Goal: Information Seeking & Learning: Find specific fact

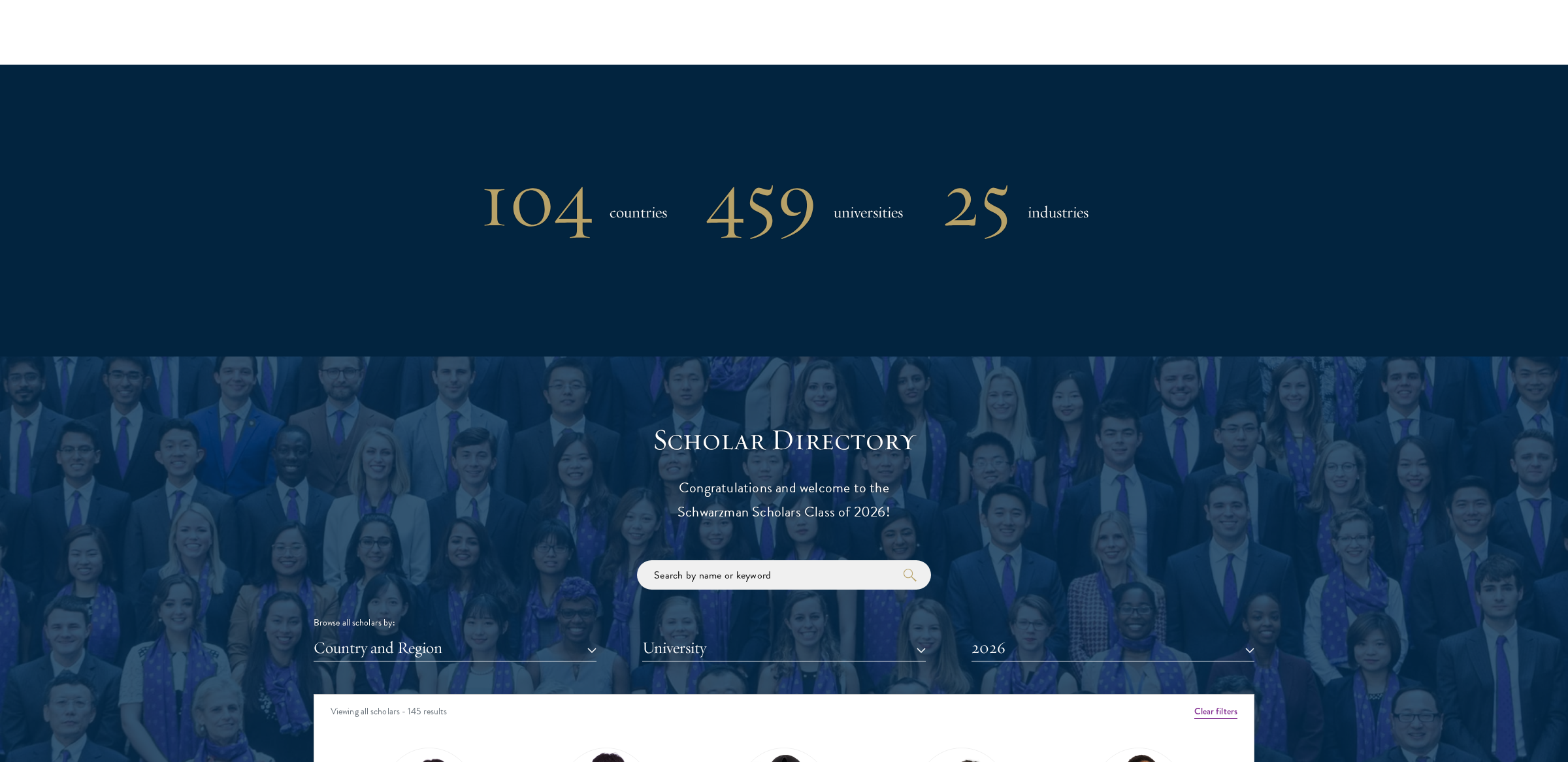
scroll to position [1284, 0]
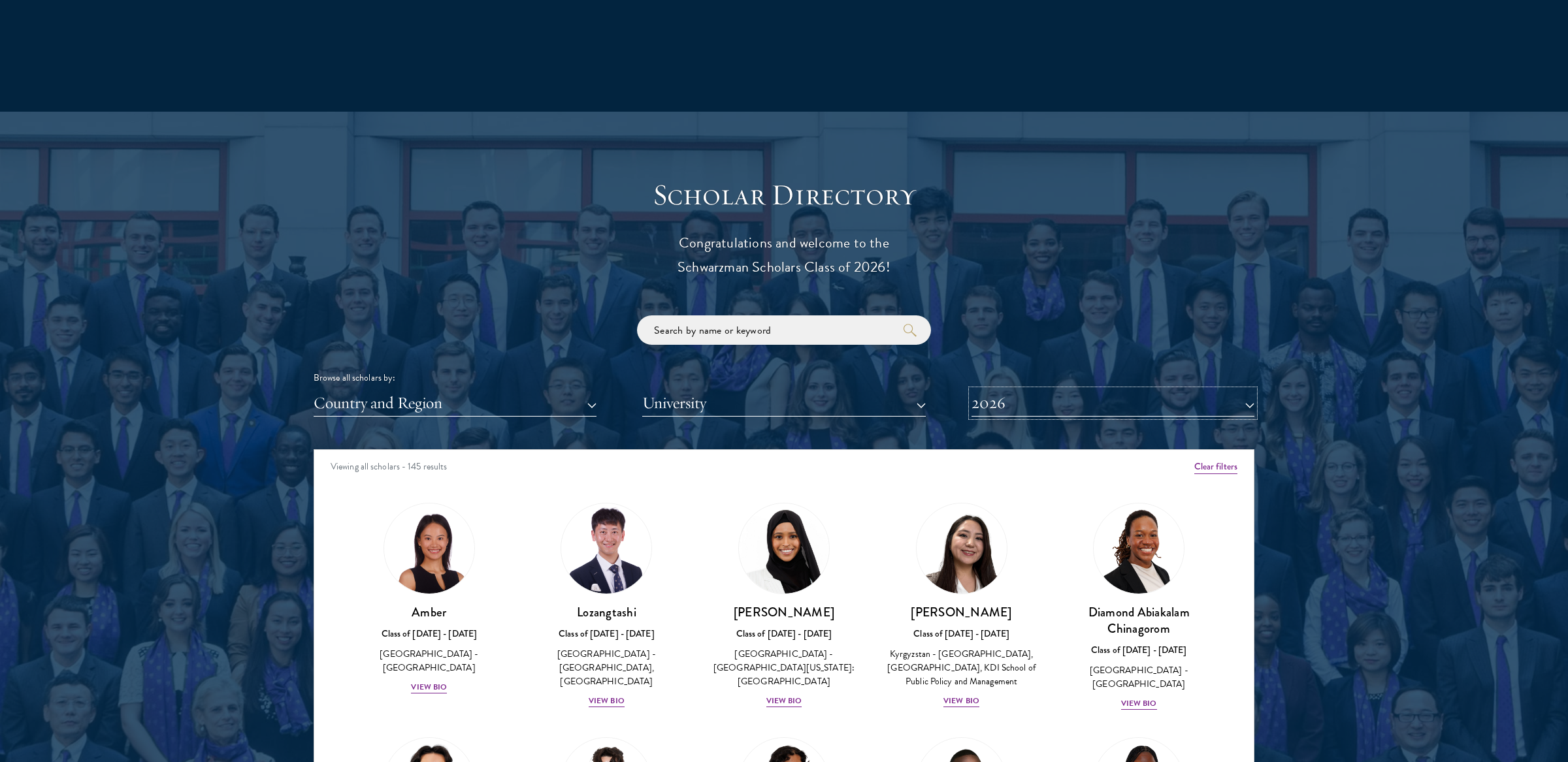
click at [985, 410] on button "2026" at bounding box center [1113, 403] width 283 height 27
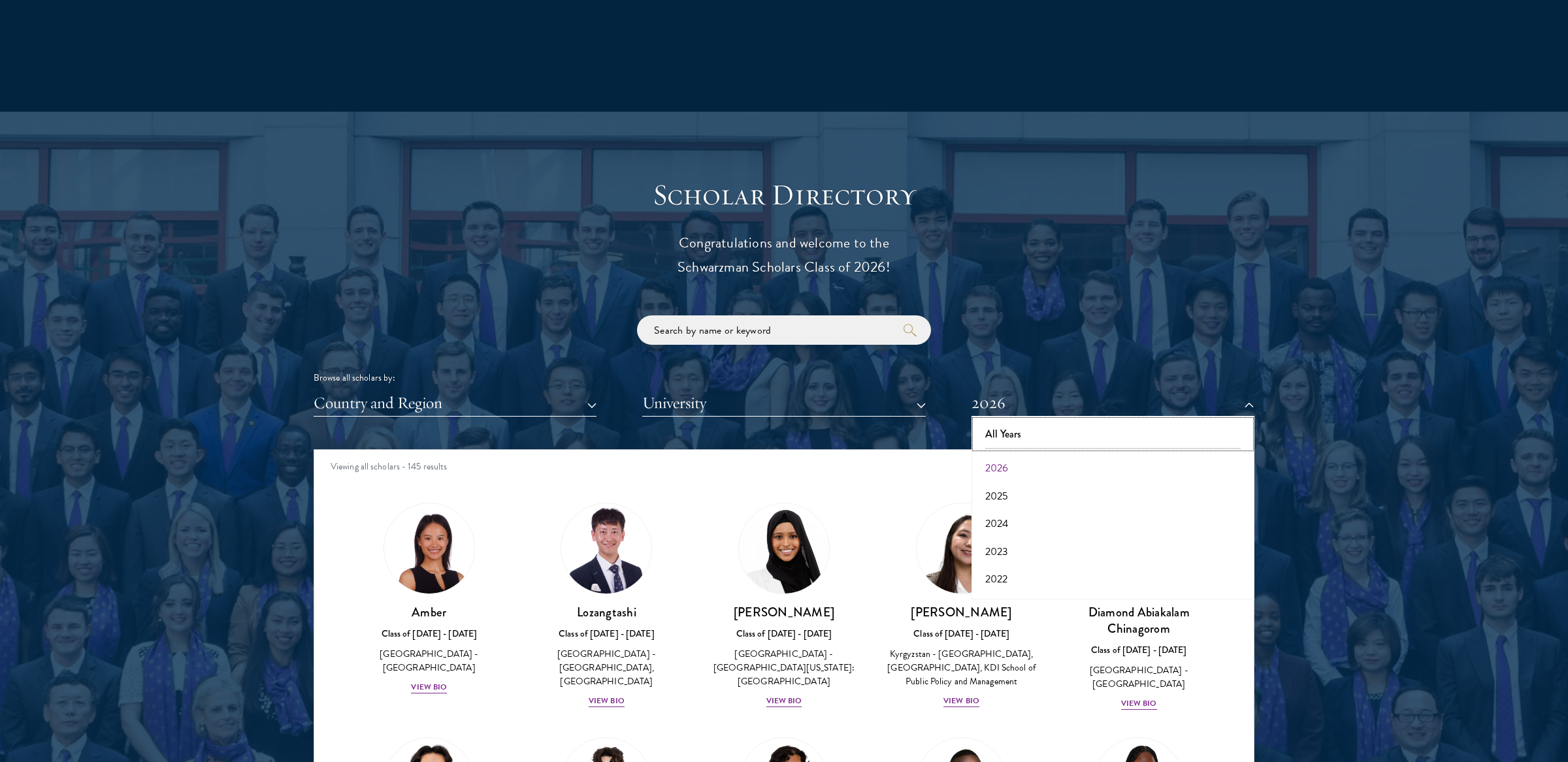
click at [996, 441] on button "All Years" at bounding box center [1113, 433] width 275 height 27
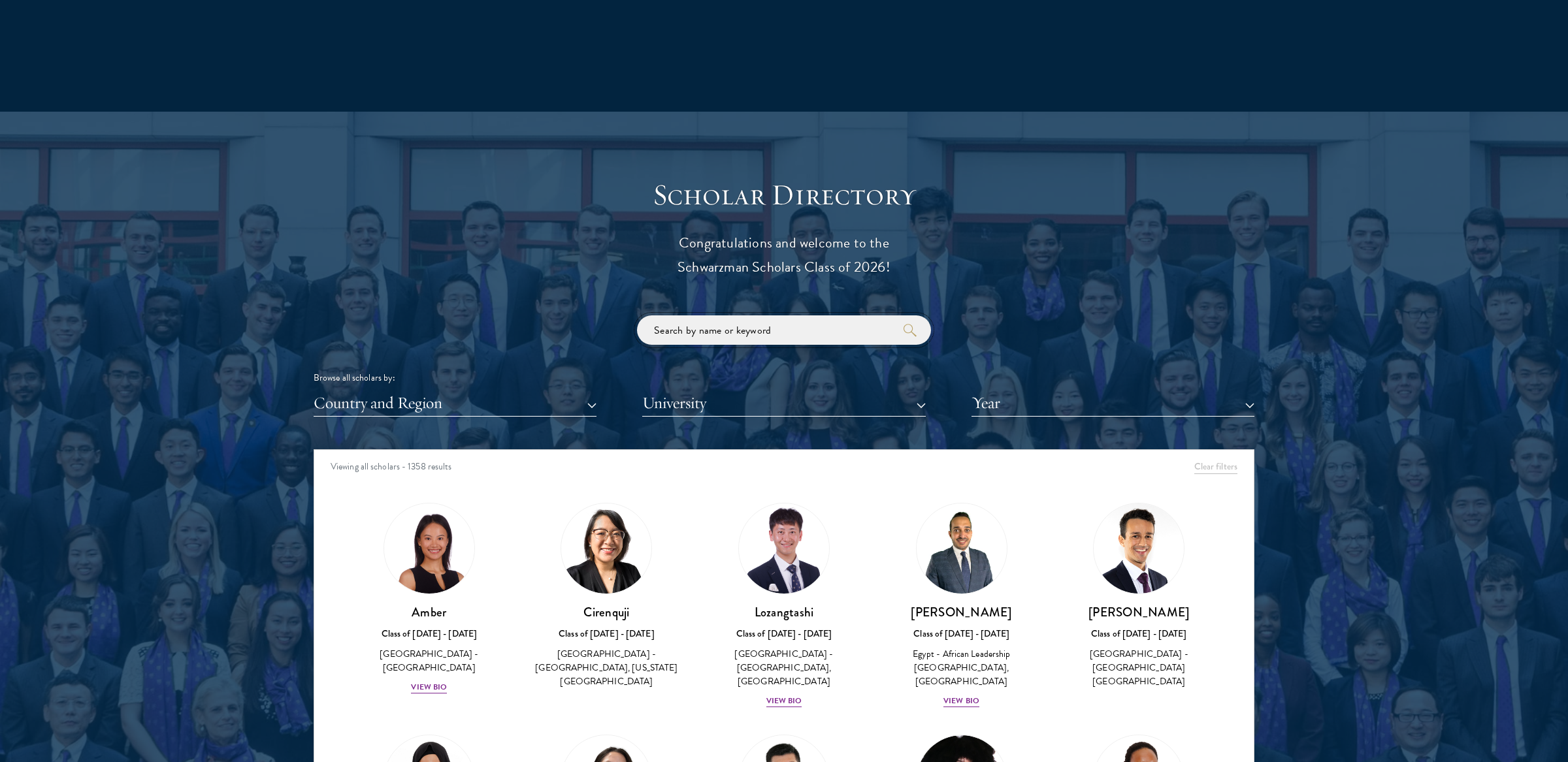
click at [810, 330] on input "search" at bounding box center [784, 330] width 294 height 29
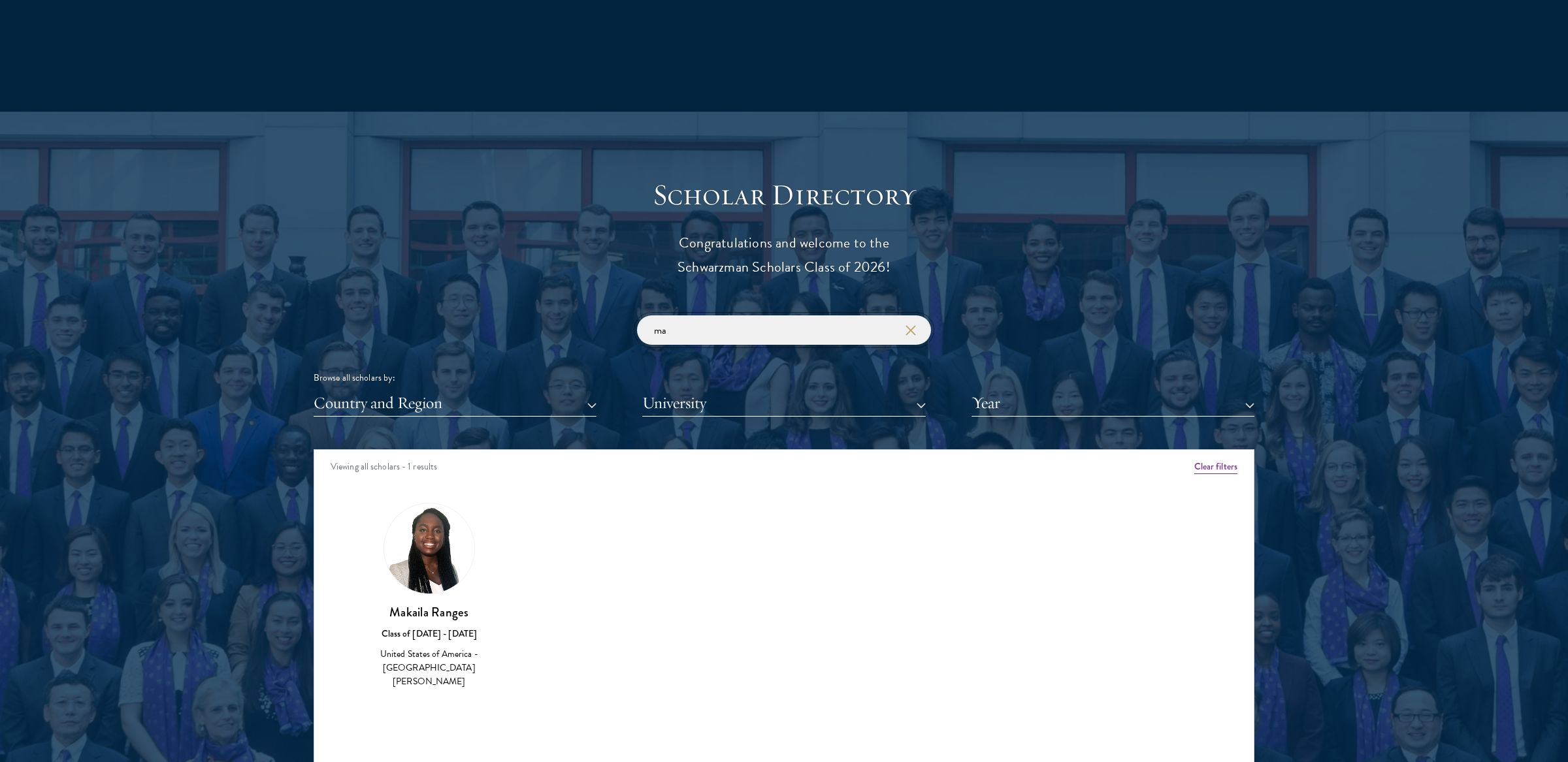
type input "m"
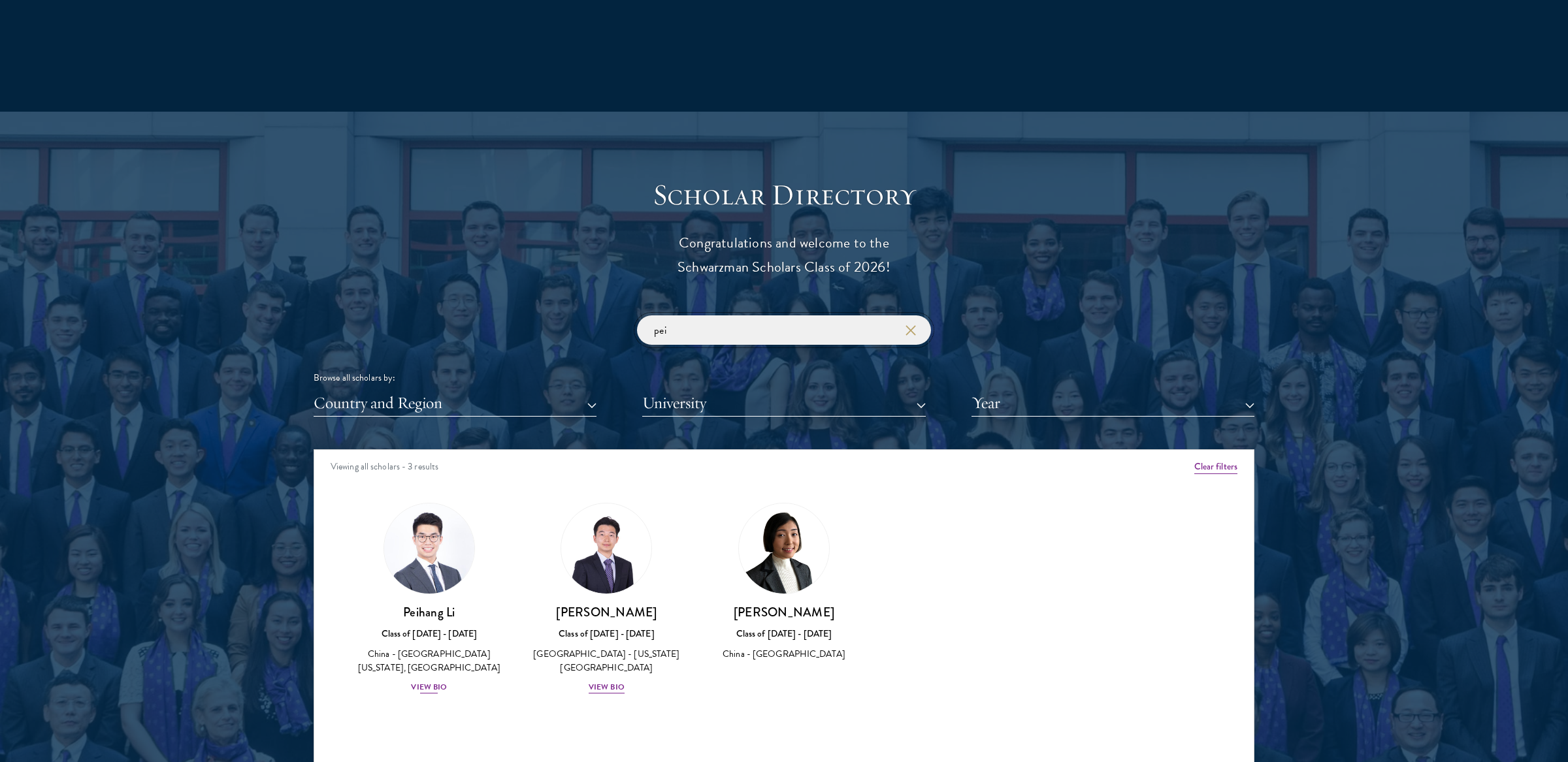
type input "pei"
click at [434, 690] on div "View Bio" at bounding box center [429, 687] width 36 height 13
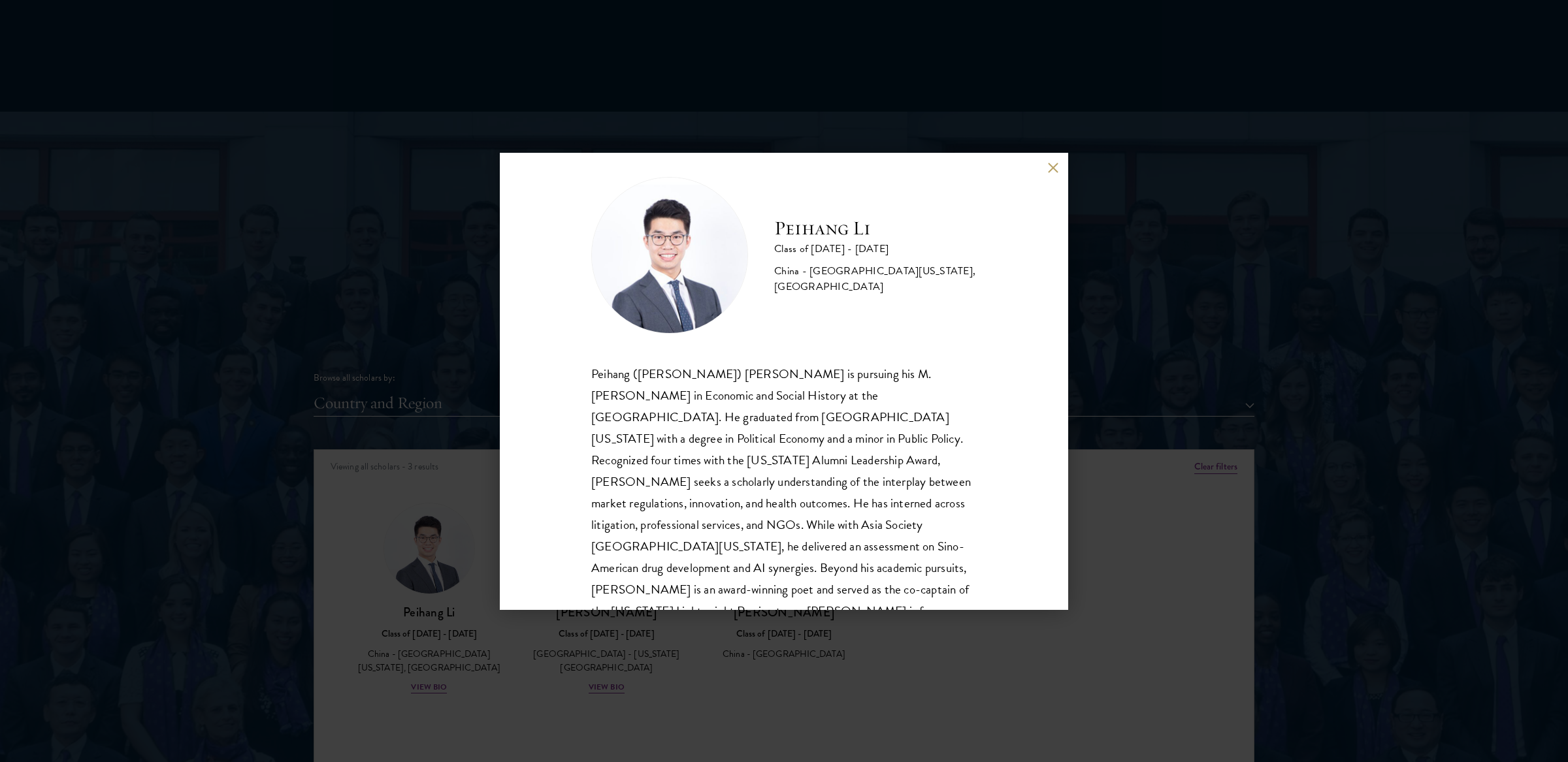
scroll to position [28, 0]
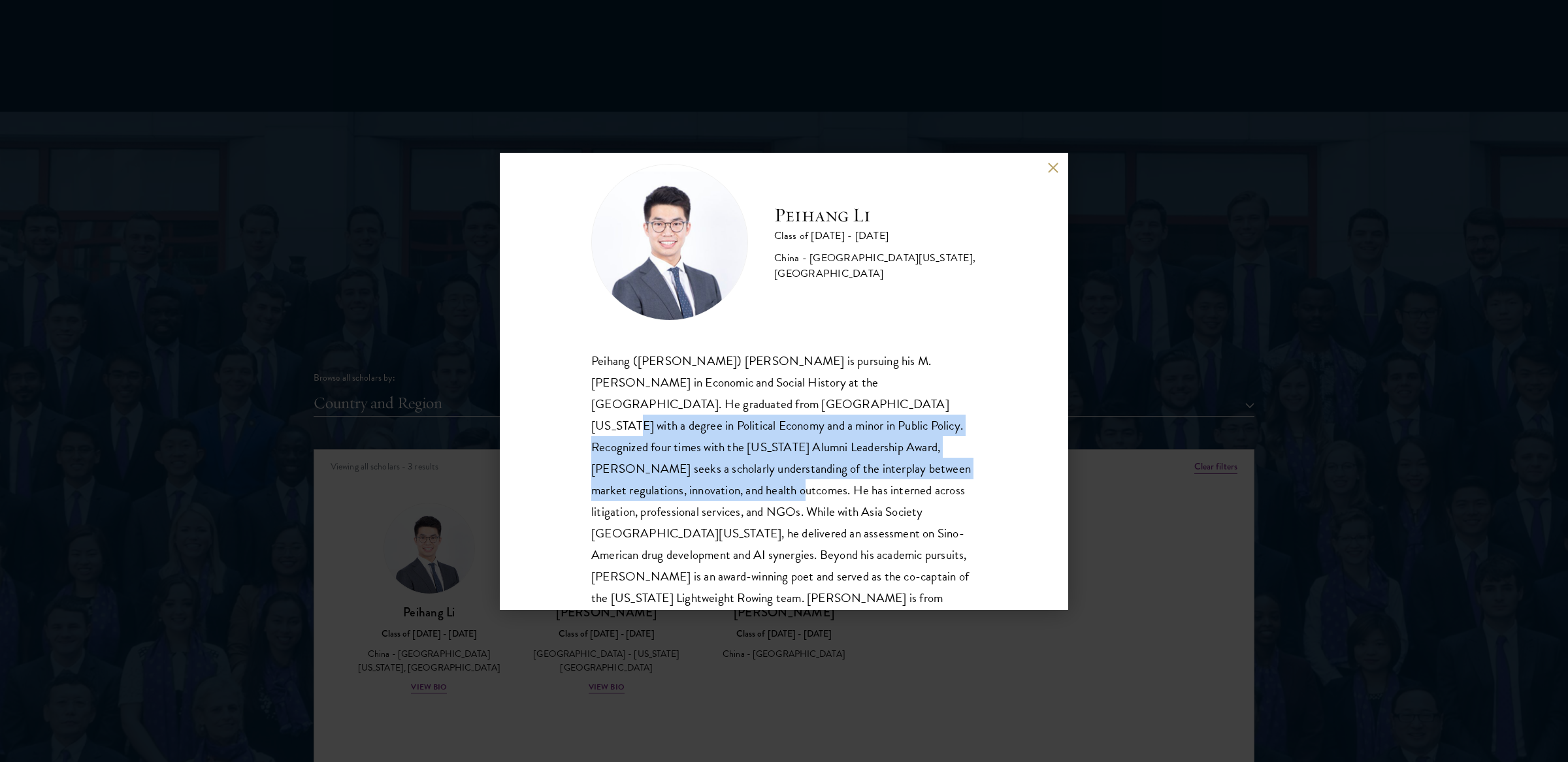
drag, startPoint x: 684, startPoint y: 405, endPoint x: 800, endPoint y: 470, distance: 133.0
click at [800, 470] on div "Peihang ([PERSON_NAME]) [PERSON_NAME] is pursuing his M.[PERSON_NAME] in Econom…" at bounding box center [784, 490] width 385 height 281
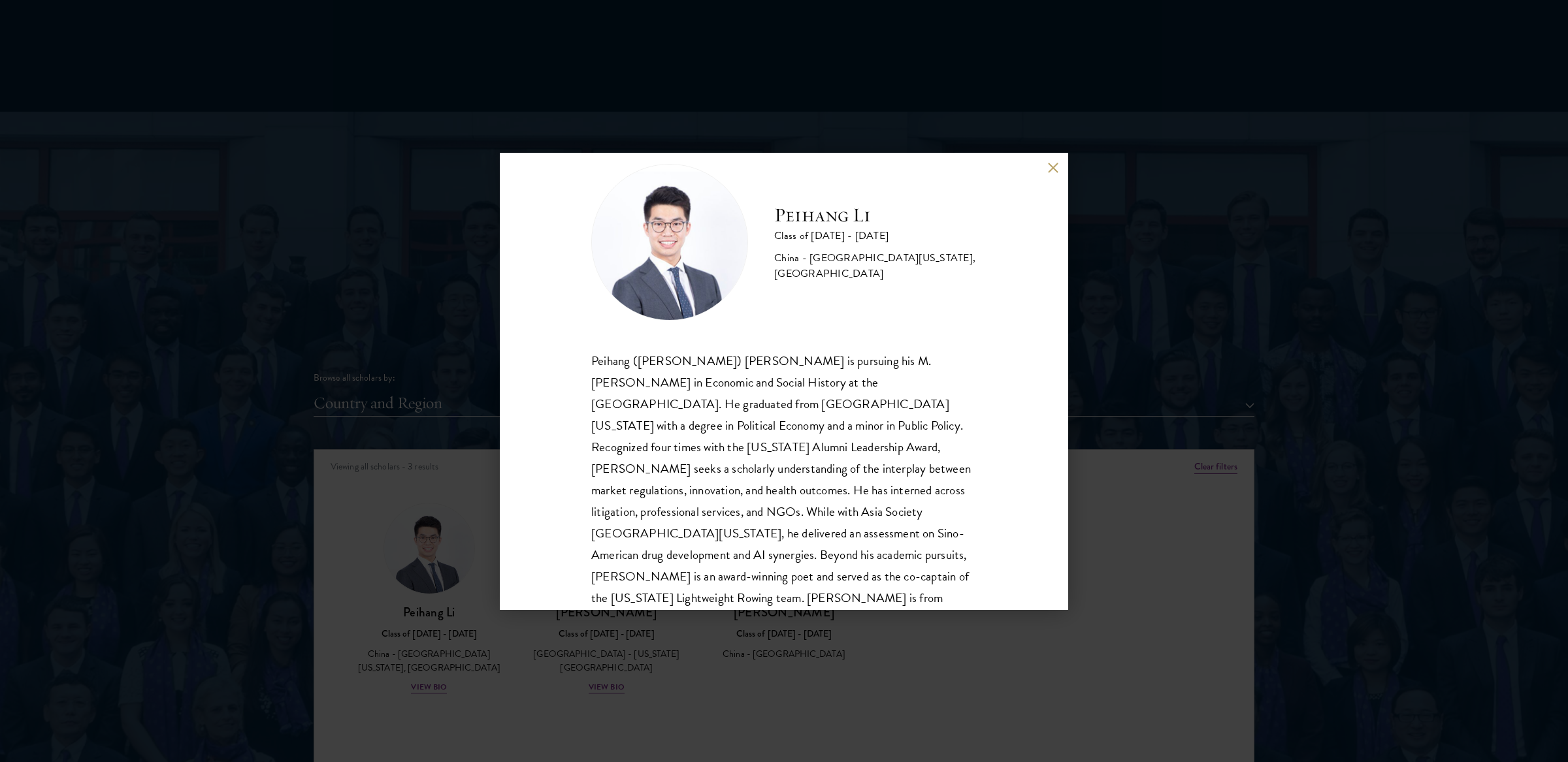
click at [757, 667] on div "Peihang Li Class of [DATE] - [DATE] [GEOGRAPHIC_DATA] - [GEOGRAPHIC_DATA][US_ST…" at bounding box center [784, 381] width 1568 height 762
